Goal: Task Accomplishment & Management: Complete application form

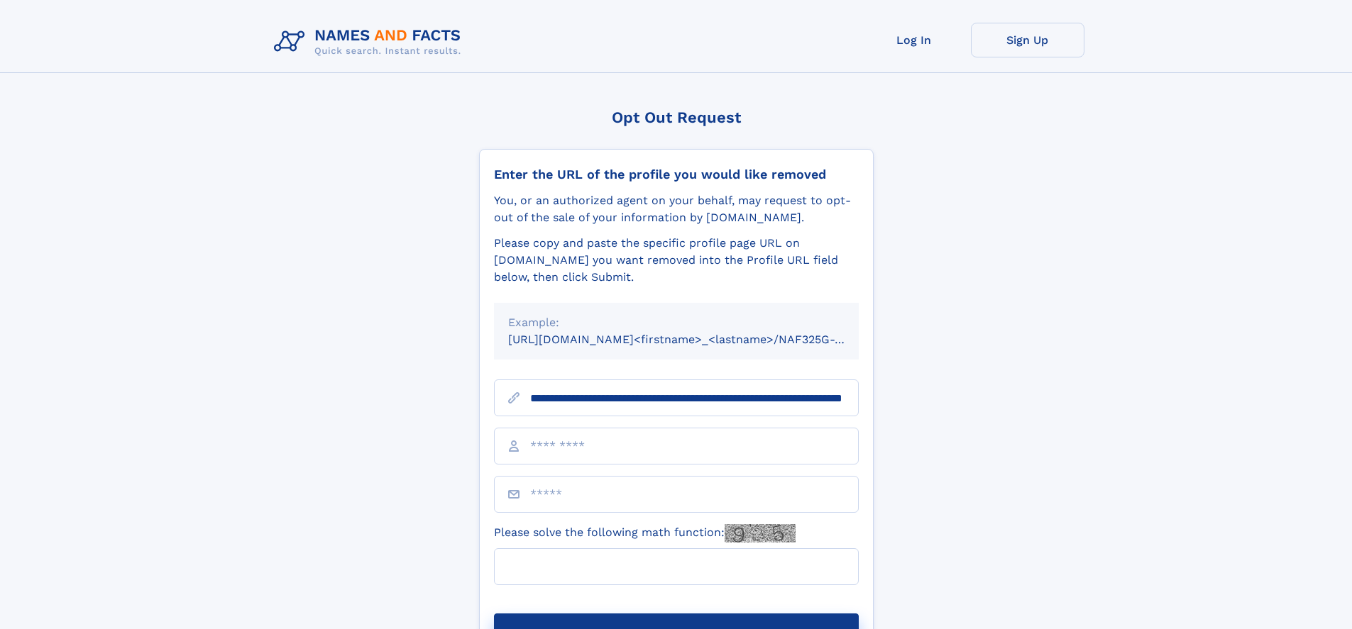
scroll to position [0, 152]
type input "**********"
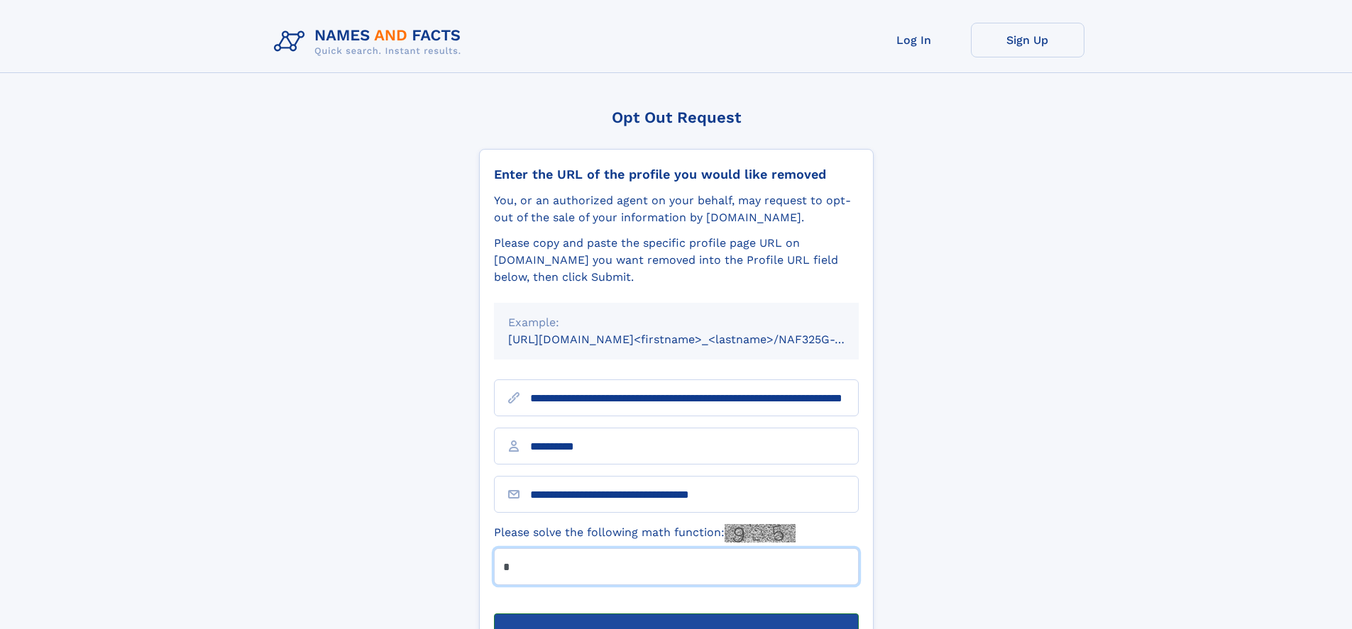
type input "*"
click at [676, 614] on button "Submit Opt Out Request" at bounding box center [676, 636] width 365 height 45
